Goal: Task Accomplishment & Management: Complete application form

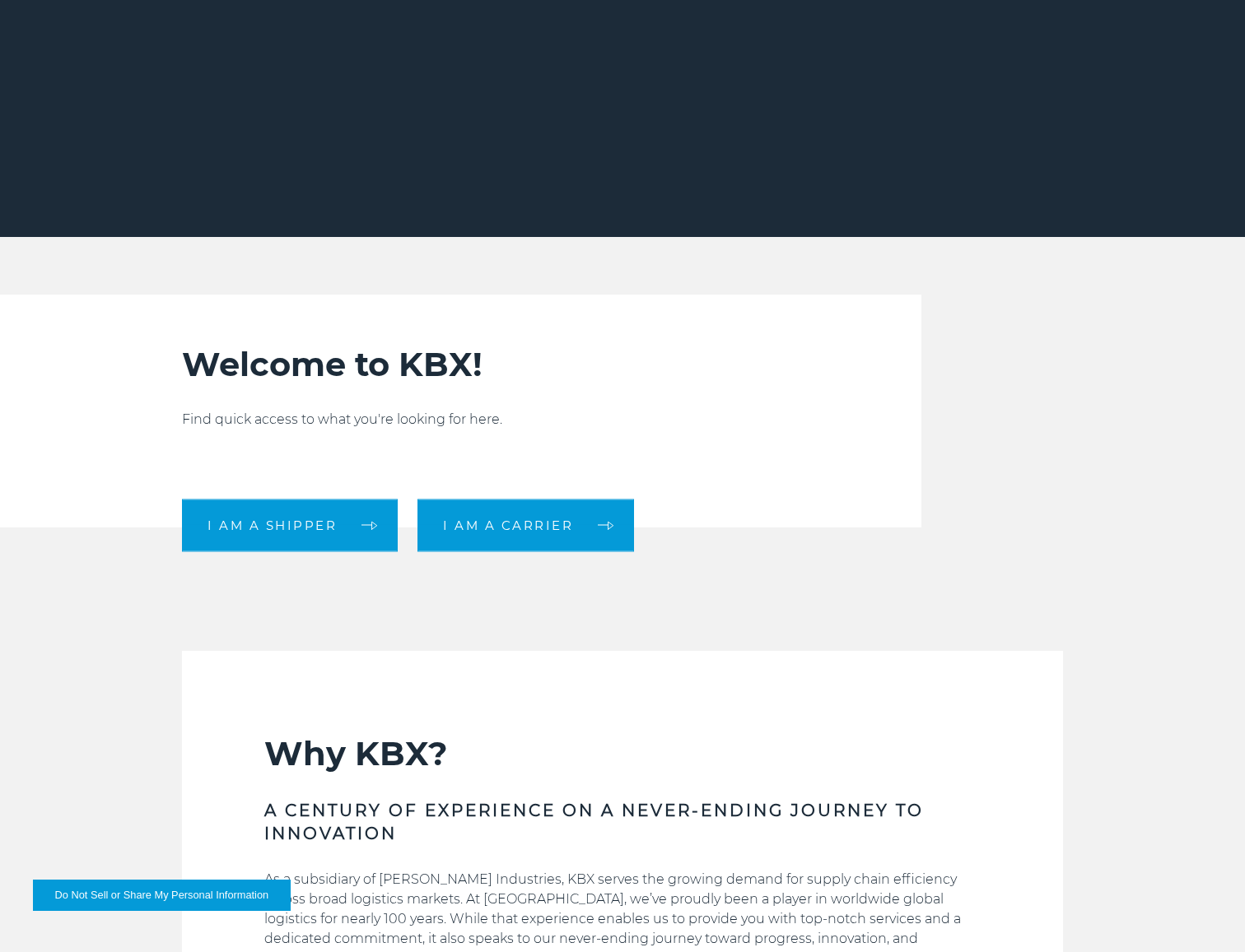
scroll to position [428, 0]
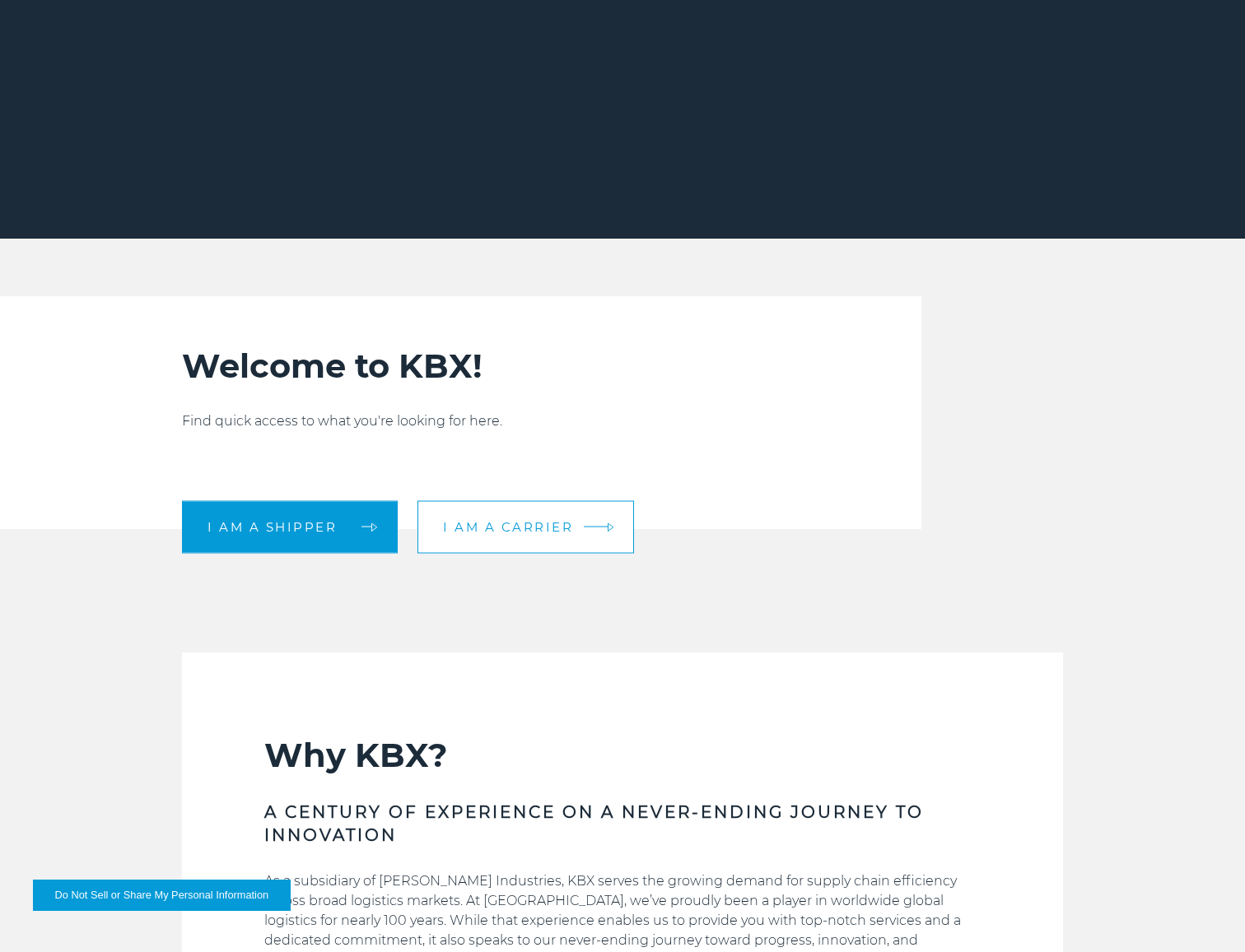
click at [493, 501] on link "I am a carrier" at bounding box center [526, 527] width 216 height 53
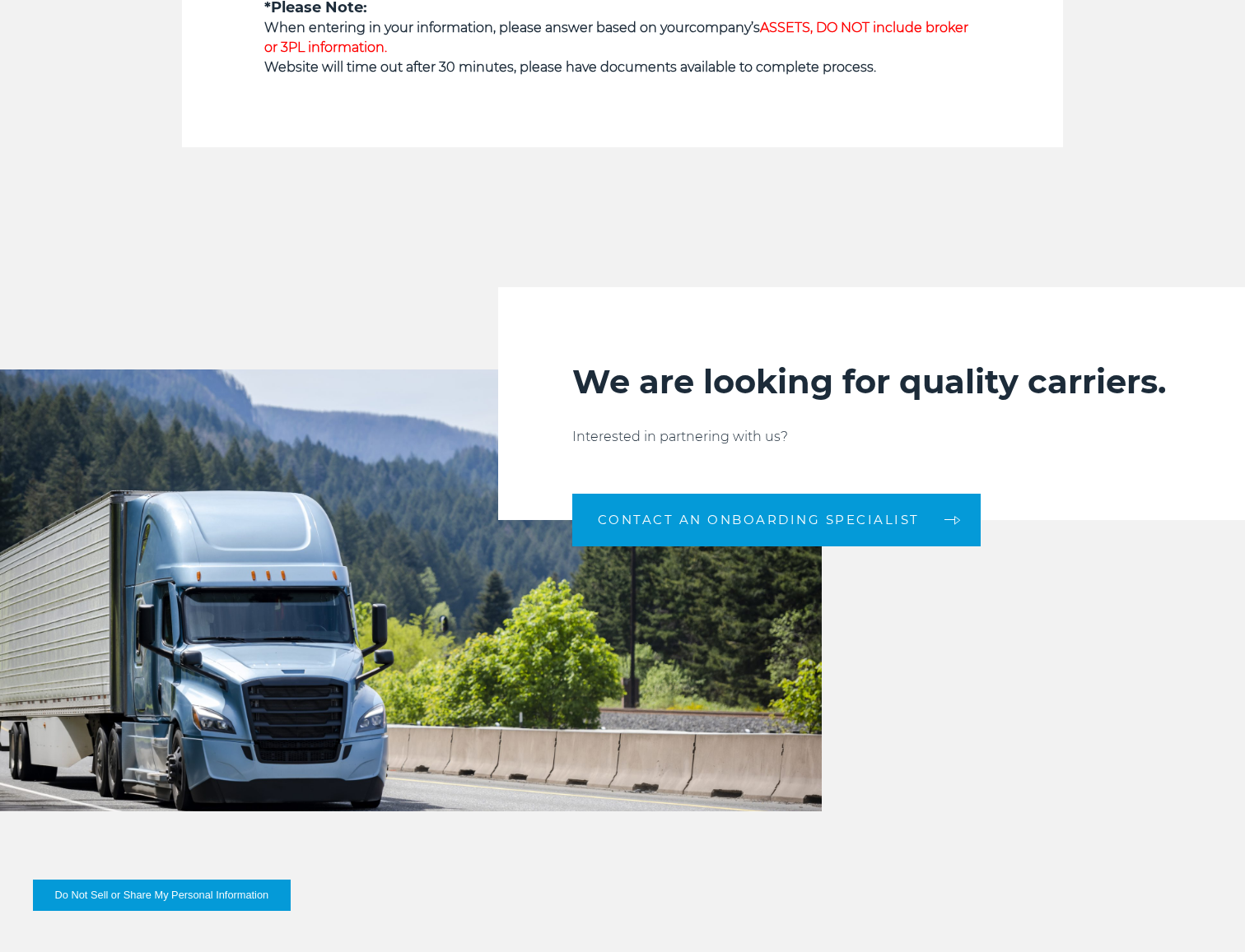
scroll to position [1629, 0]
click at [568, 407] on div "We are looking for quality carriers. Interested in partnering with us? CONTACT …" at bounding box center [871, 403] width 746 height 233
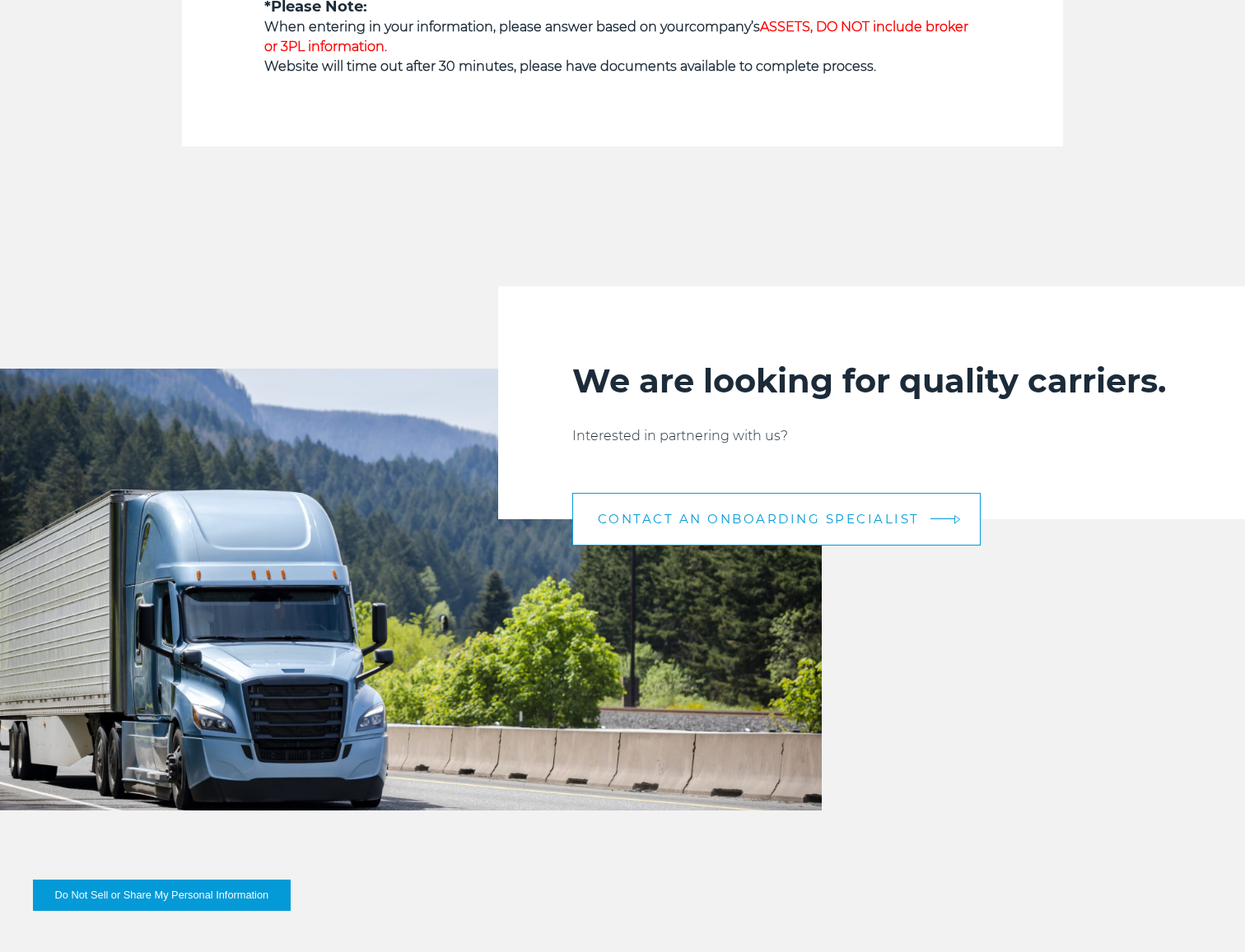
click at [805, 520] on span "CONTACT AN ONBOARDING SPECIALIST" at bounding box center [759, 519] width 322 height 12
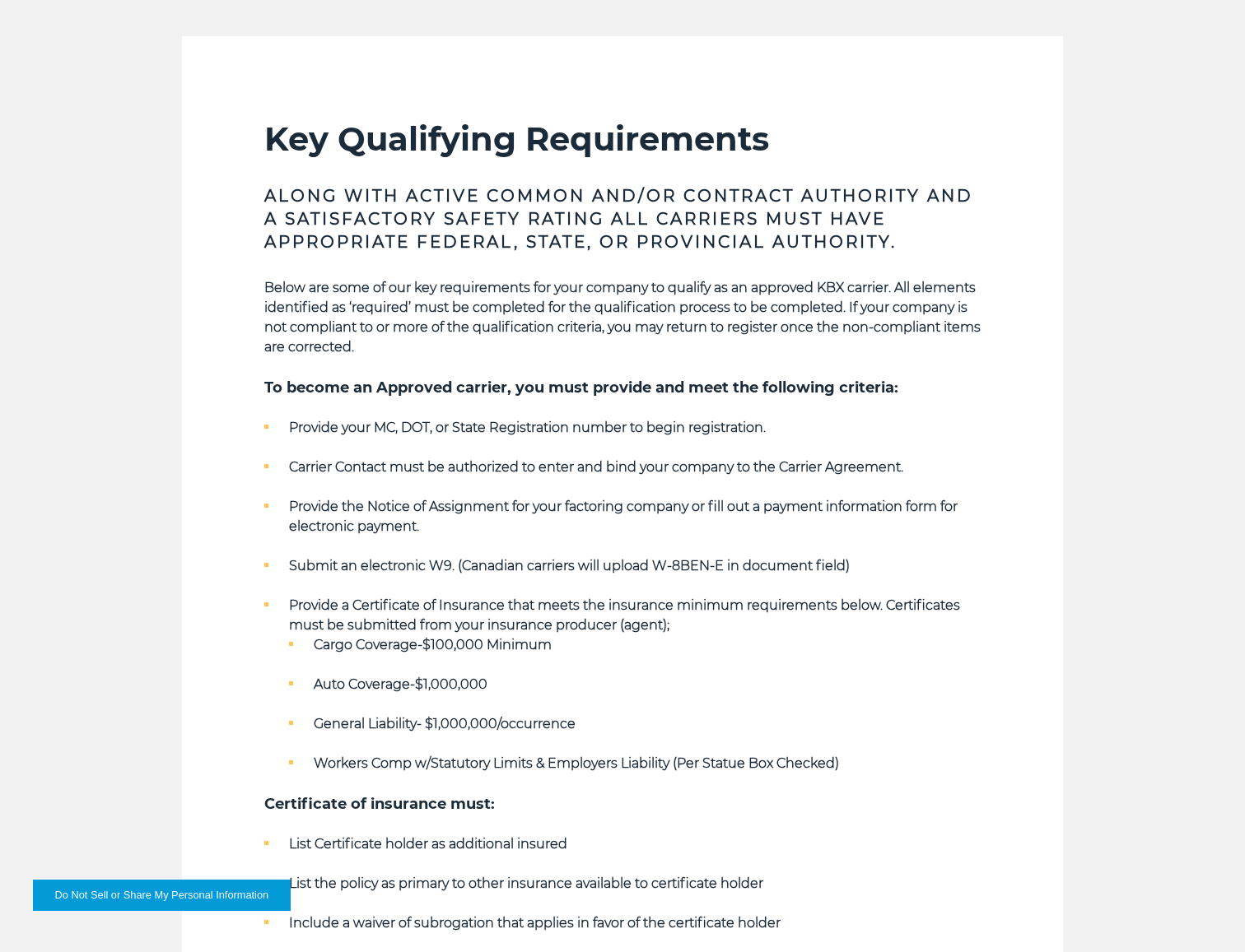
scroll to position [672, 0]
drag, startPoint x: 389, startPoint y: 464, endPoint x: 924, endPoint y: 476, distance: 535.1
click at [924, 476] on ul "Provide your MC, DOT, or State Registration number to begin registration. Carri…" at bounding box center [622, 595] width 717 height 356
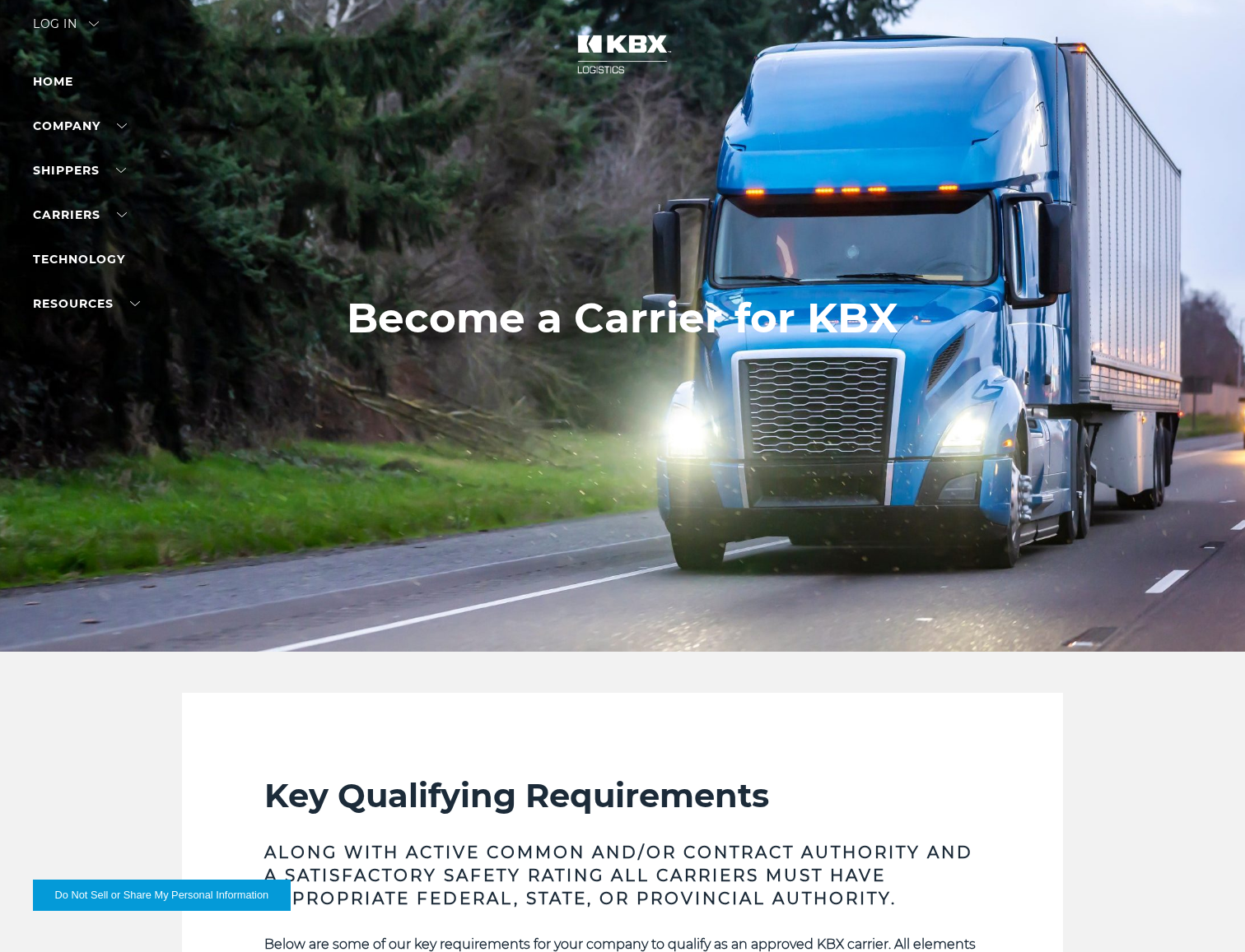
scroll to position [14, 0]
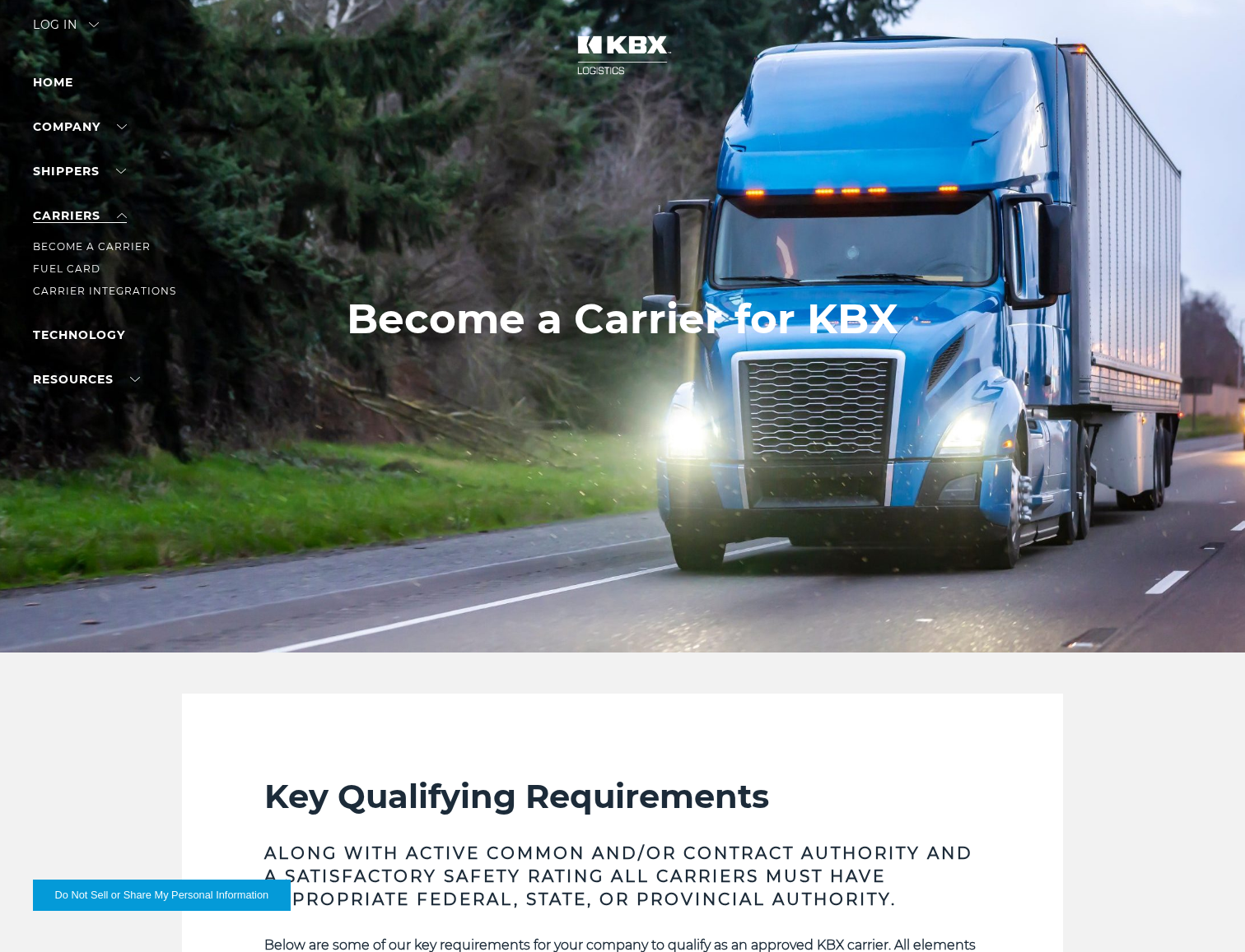
click at [119, 215] on link "Carriers" at bounding box center [79, 215] width 94 height 15
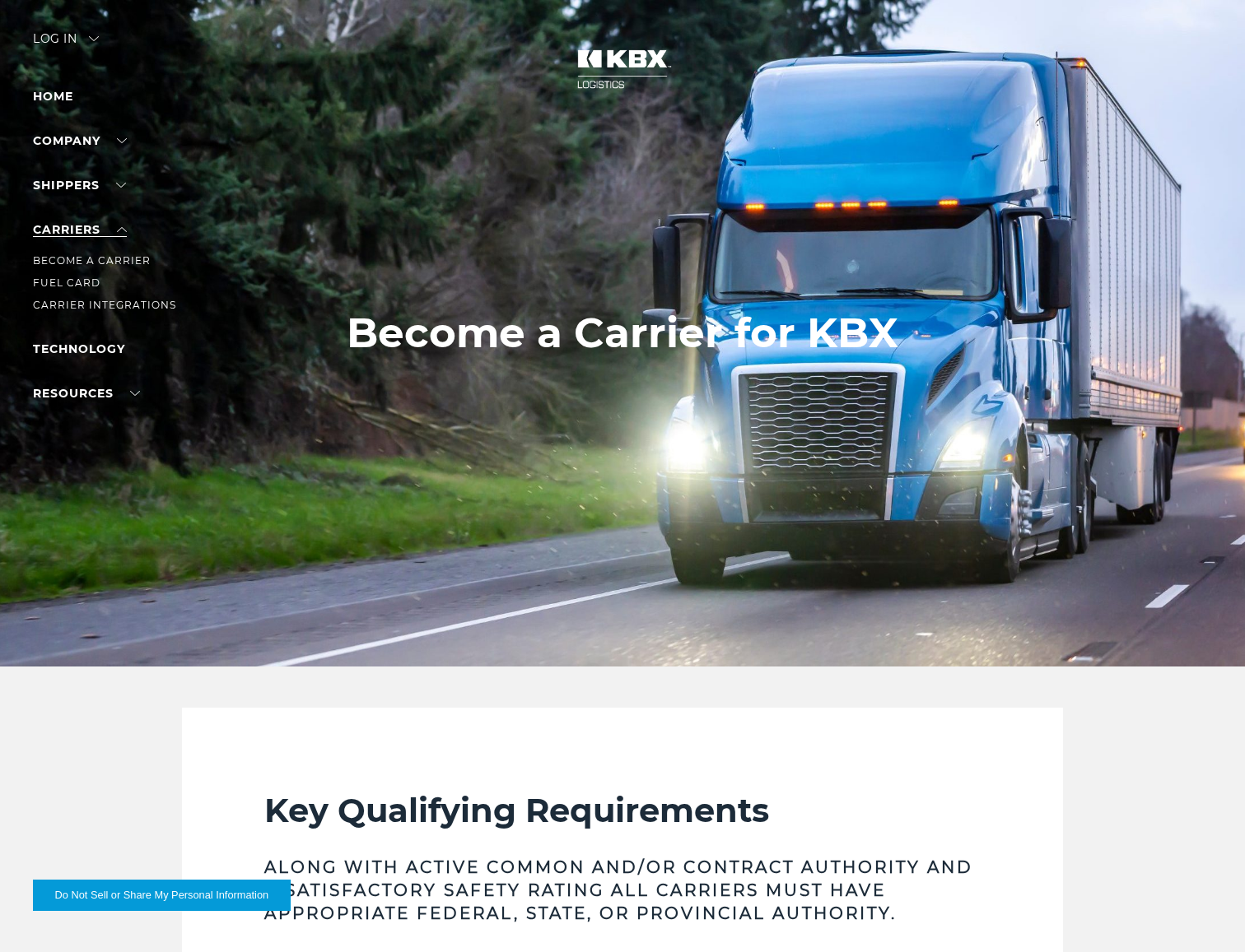
click at [119, 215] on ul "Home Company About Us Careers Contact Us SHIPPERS Our Solutions Trucking Intern…" at bounding box center [104, 244] width 143 height 317
click at [86, 259] on link "Become a Carrier" at bounding box center [91, 260] width 118 height 12
